Goal: Navigation & Orientation: Find specific page/section

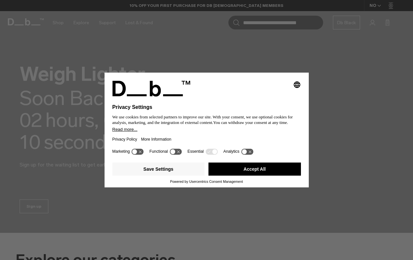
click at [257, 175] on button "Accept All" at bounding box center [255, 169] width 93 height 13
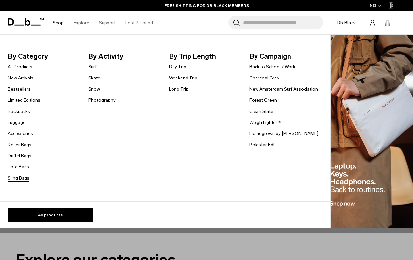
click at [15, 178] on link "Sling Bags" at bounding box center [19, 178] width 22 height 7
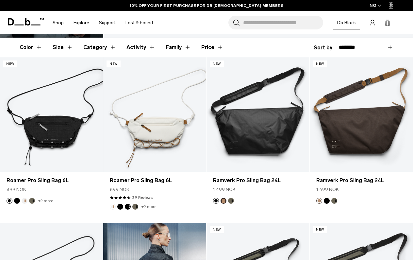
scroll to position [102, 0]
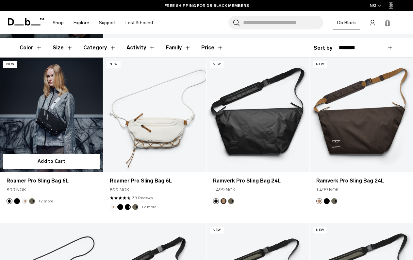
click at [78, 112] on link "Roamer Pro Sling Bag 6L" at bounding box center [51, 115] width 103 height 114
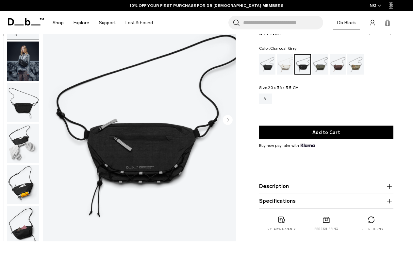
scroll to position [47, 0]
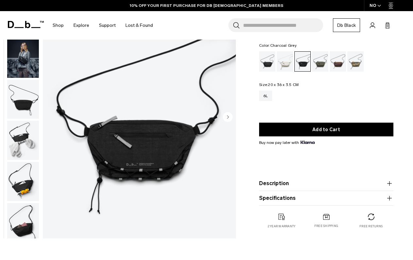
click at [25, 64] on img "button" at bounding box center [23, 58] width 32 height 39
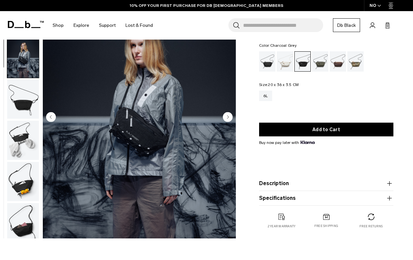
scroll to position [42, 0]
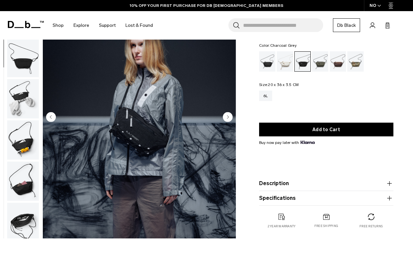
click at [22, 88] on img "button" at bounding box center [23, 98] width 32 height 39
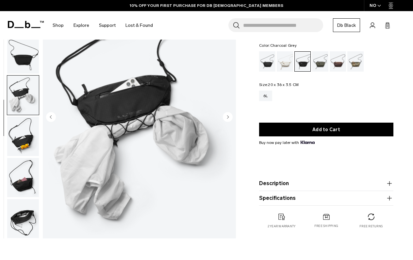
click at [19, 128] on img "button" at bounding box center [23, 136] width 32 height 39
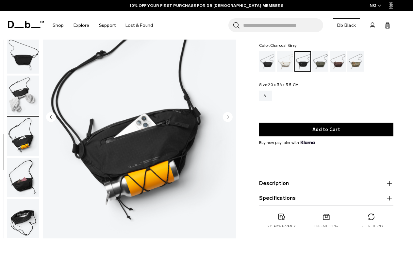
click at [25, 167] on img "button" at bounding box center [23, 177] width 32 height 39
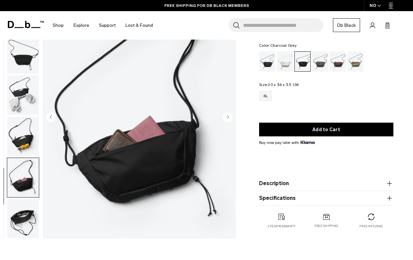
click at [28, 215] on img "button" at bounding box center [23, 218] width 32 height 39
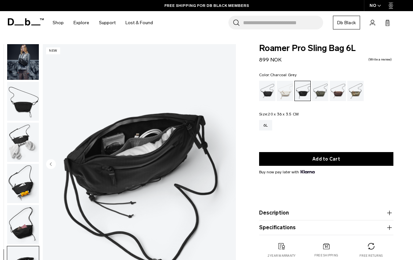
scroll to position [0, 0]
click at [358, 94] on div "Db x Beyond Medals" at bounding box center [356, 91] width 17 height 20
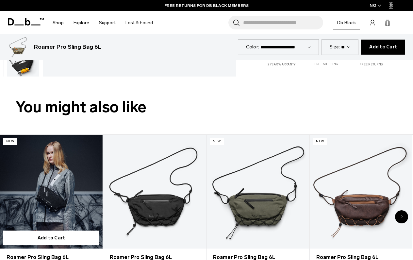
scroll to position [120, 0]
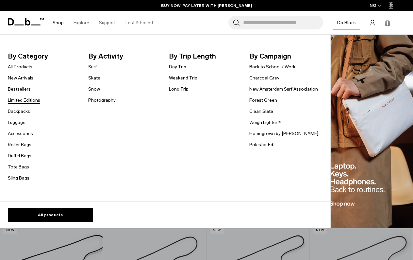
click at [35, 101] on link "Limited Editions" at bounding box center [24, 100] width 32 height 7
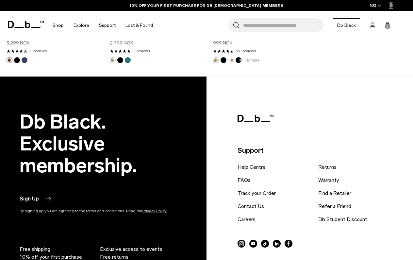
scroll to position [908, 0]
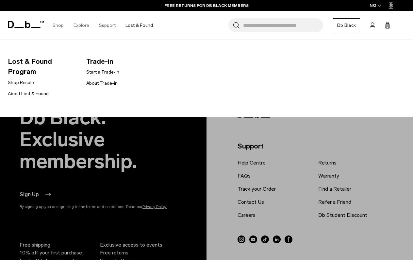
click at [29, 81] on link "Shop Resale" at bounding box center [21, 82] width 26 height 7
